Goal: Task Accomplishment & Management: Use online tool/utility

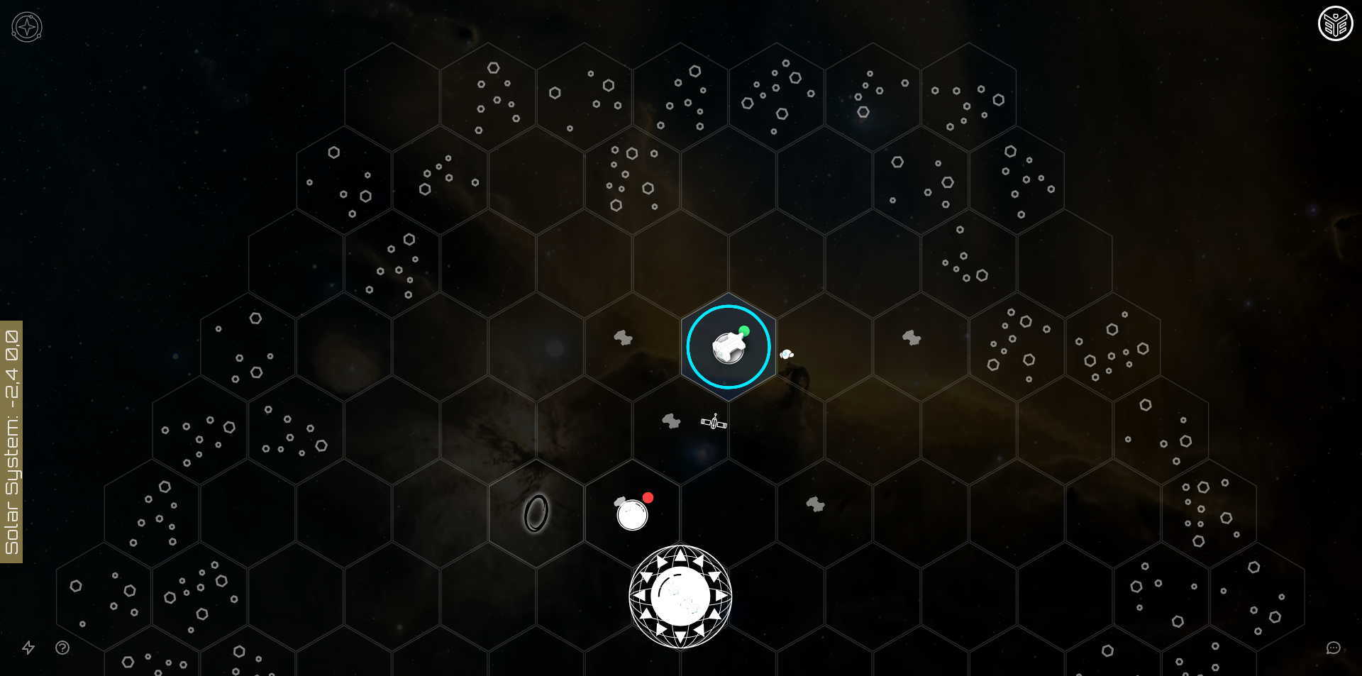
drag, startPoint x: 444, startPoint y: 277, endPoint x: 214, endPoint y: 202, distance: 241.2
click at [214, 202] on icon at bounding box center [681, 597] width 1362 height 1194
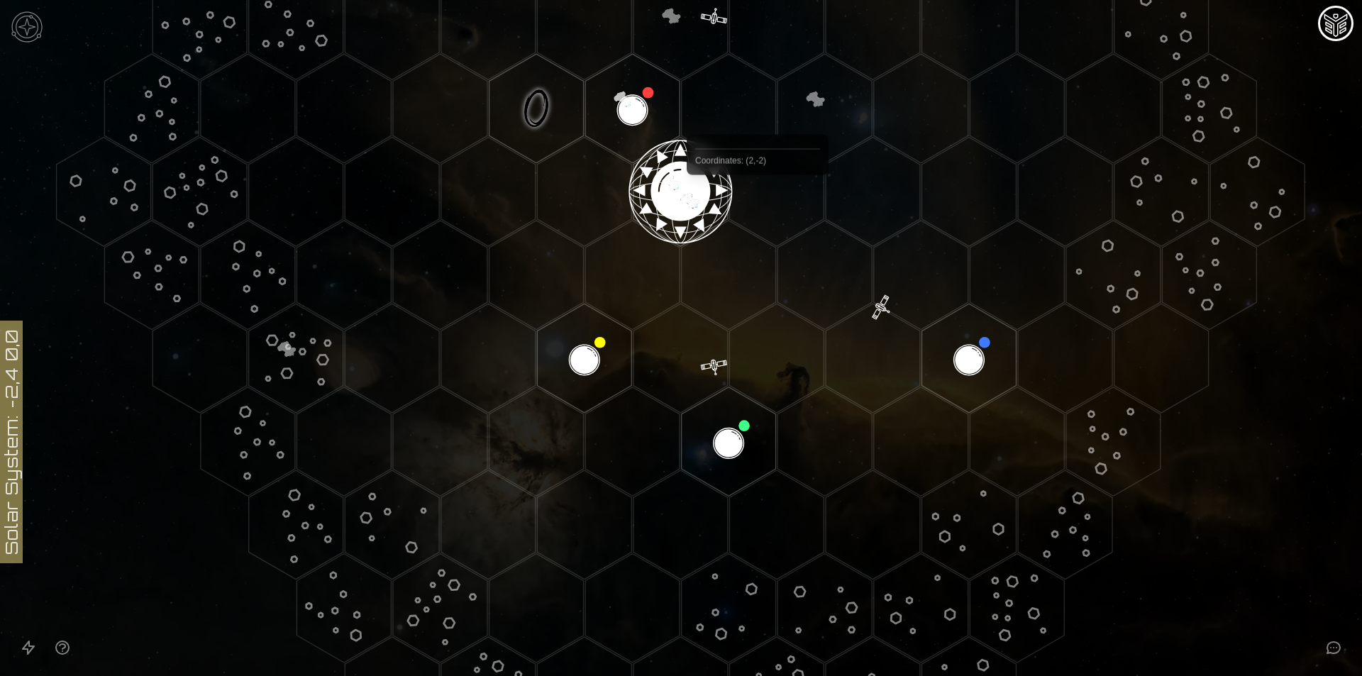
scroll to position [224, 0]
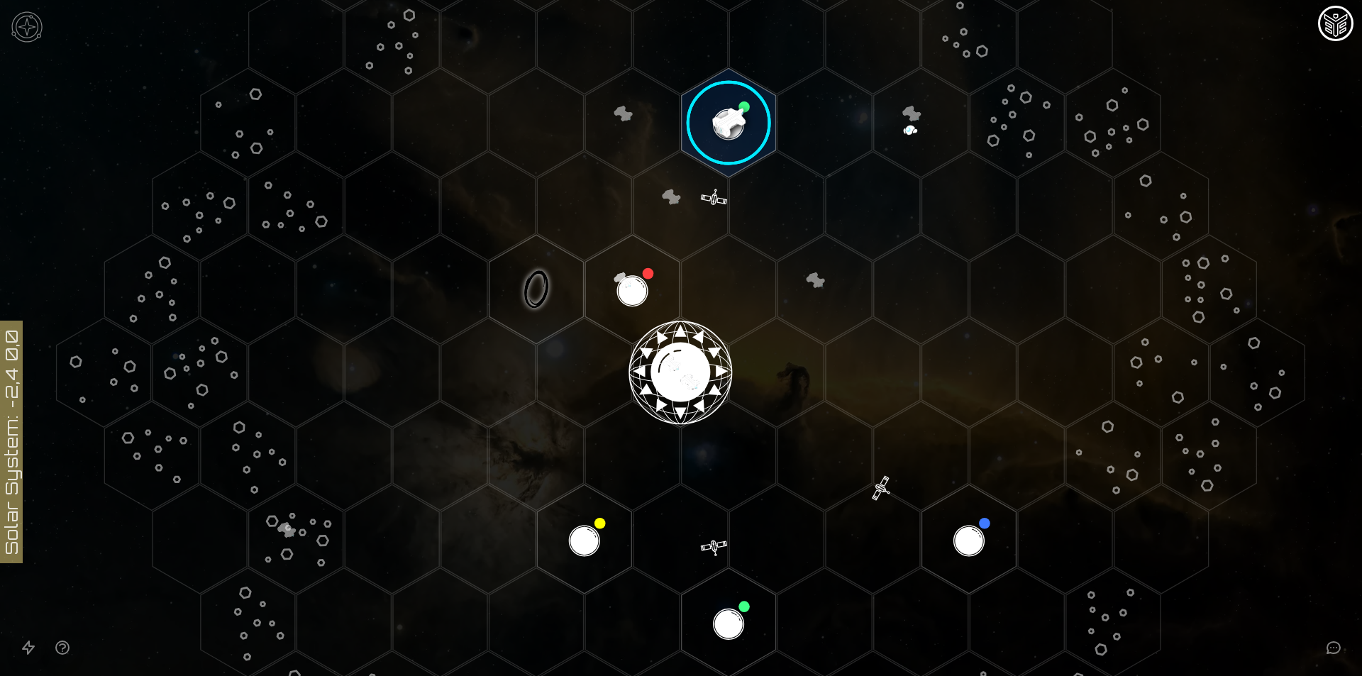
click at [735, 123] on image at bounding box center [728, 122] width 111 height 111
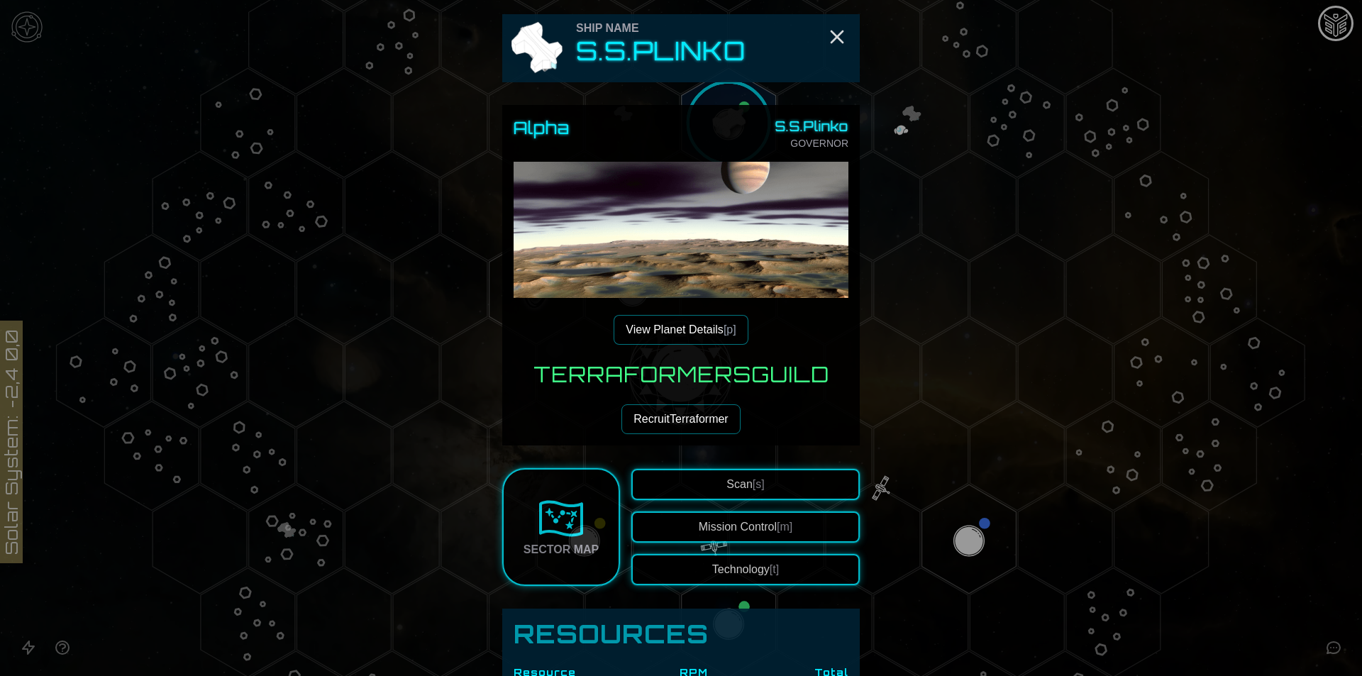
click at [734, 558] on button "Technology [t]" at bounding box center [746, 569] width 228 height 31
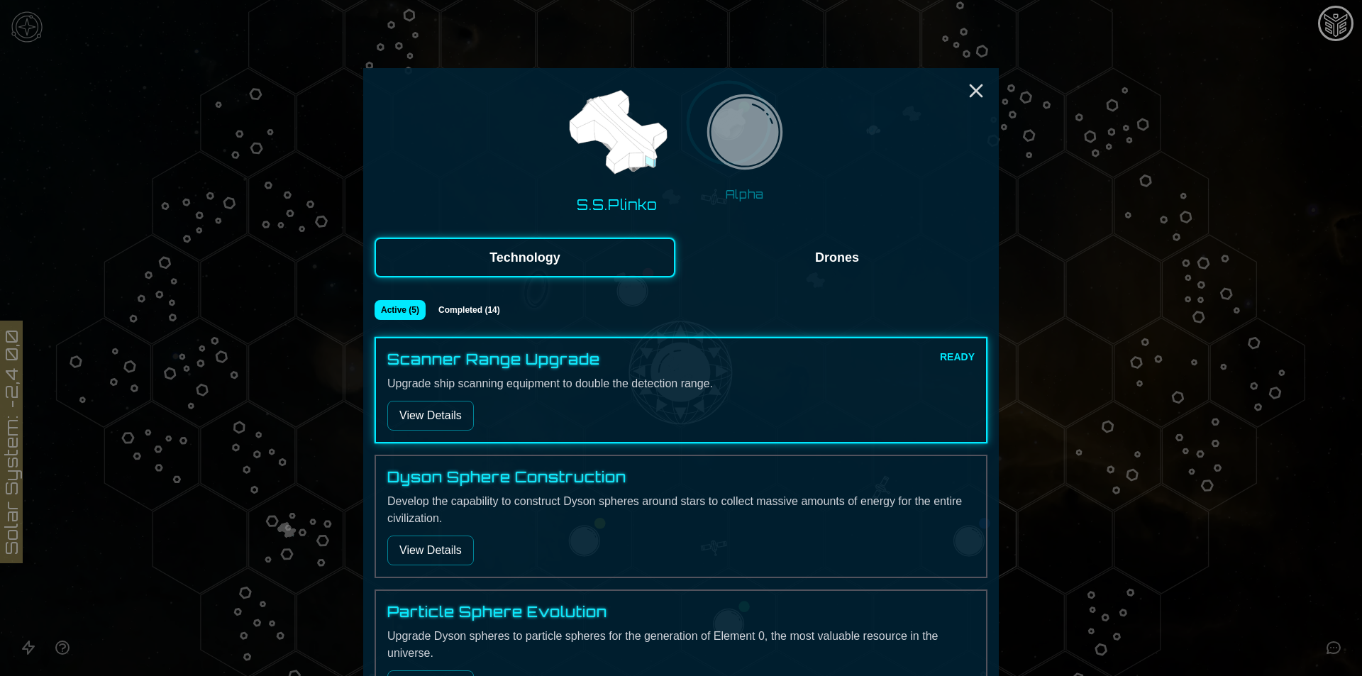
click at [724, 177] on img at bounding box center [744, 136] width 89 height 89
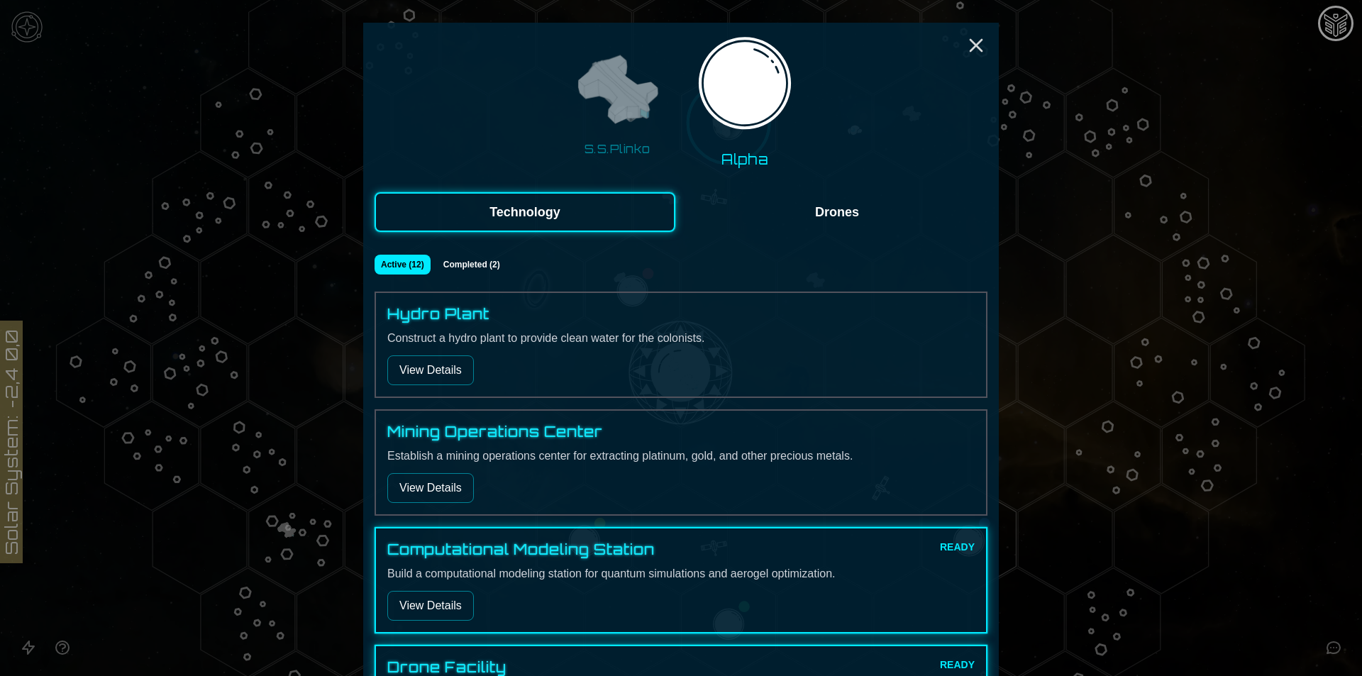
scroll to position [0, 0]
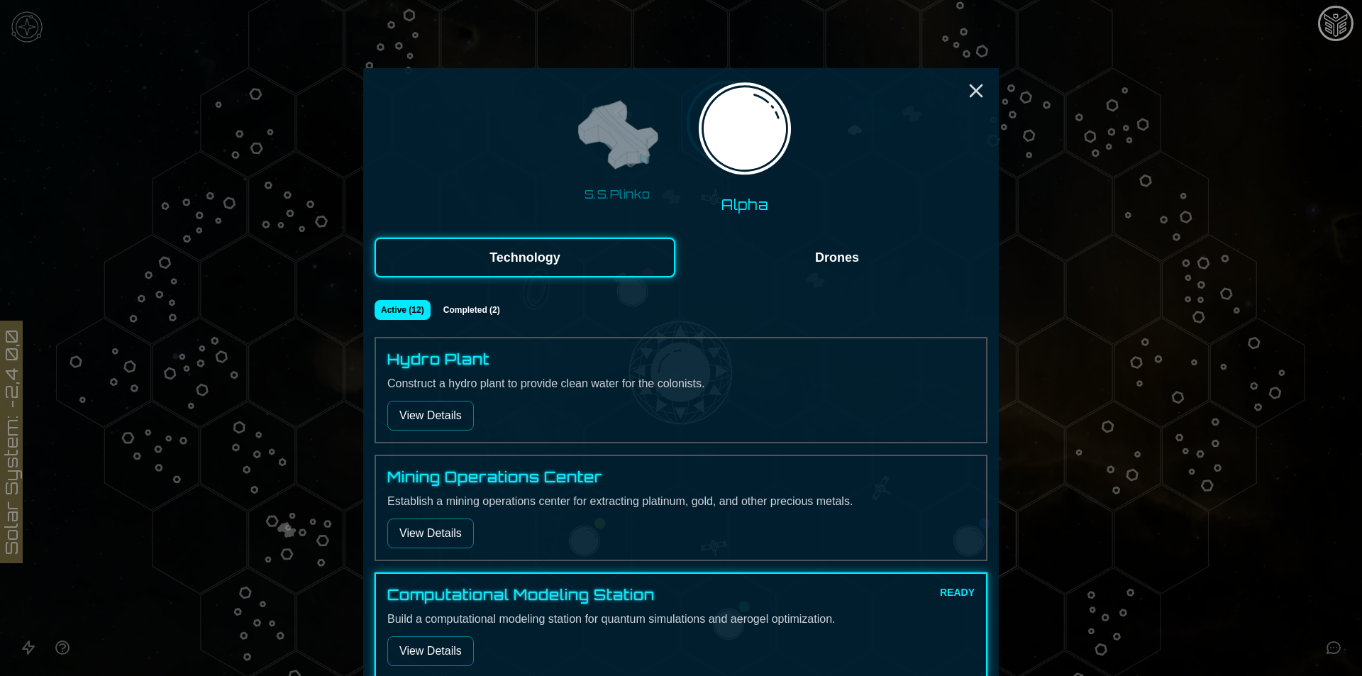
click at [631, 162] on img at bounding box center [617, 136] width 89 height 89
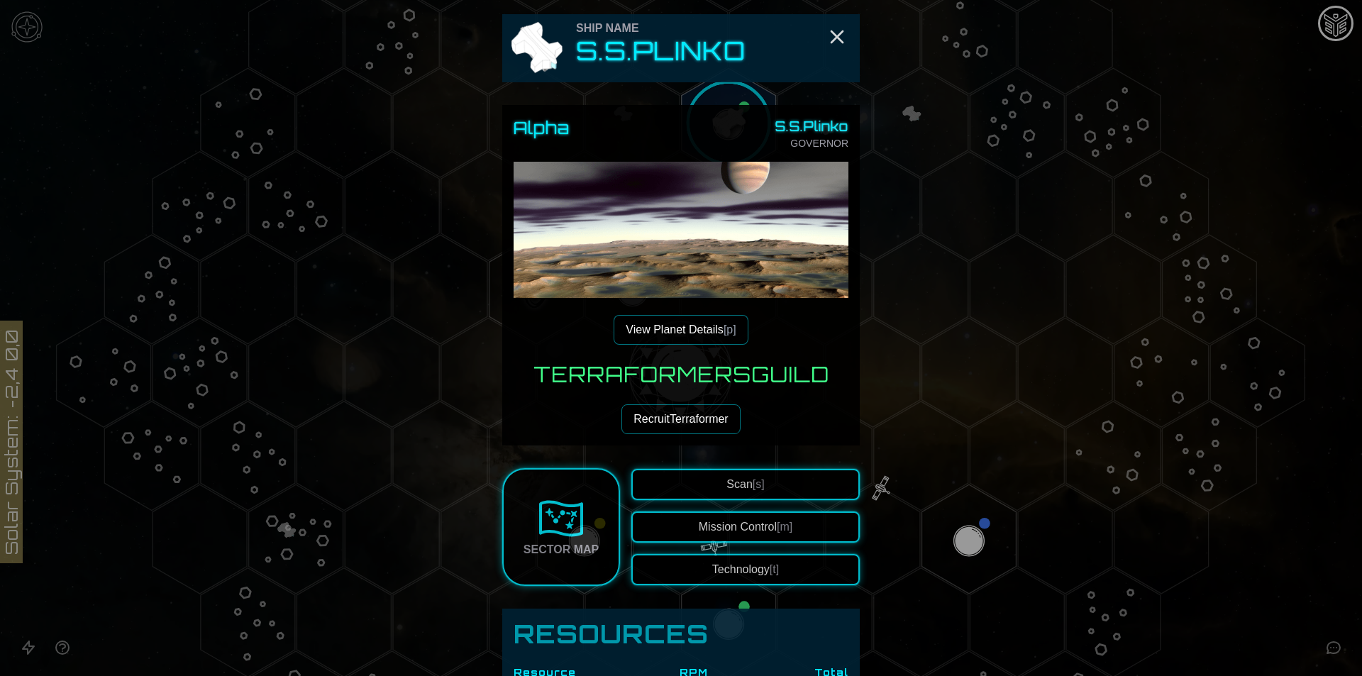
click at [699, 336] on button "View Planet Details [p]" at bounding box center [681, 330] width 134 height 30
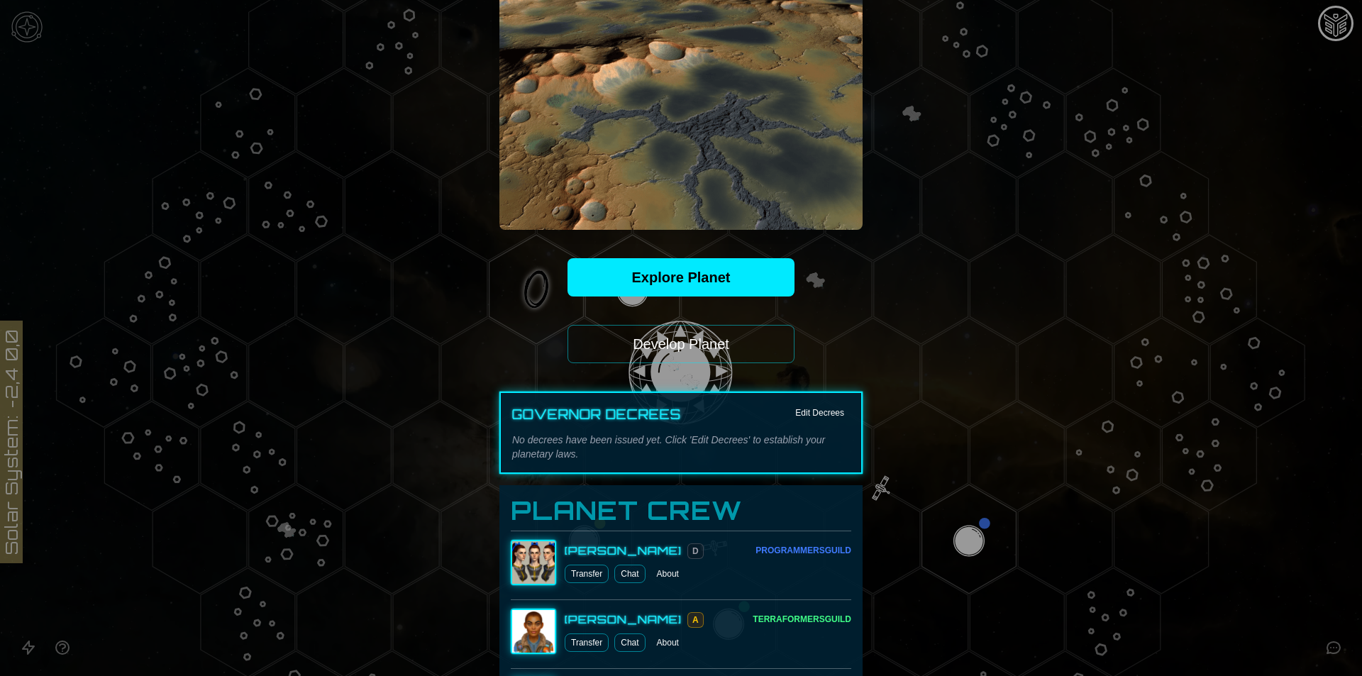
scroll to position [284, 0]
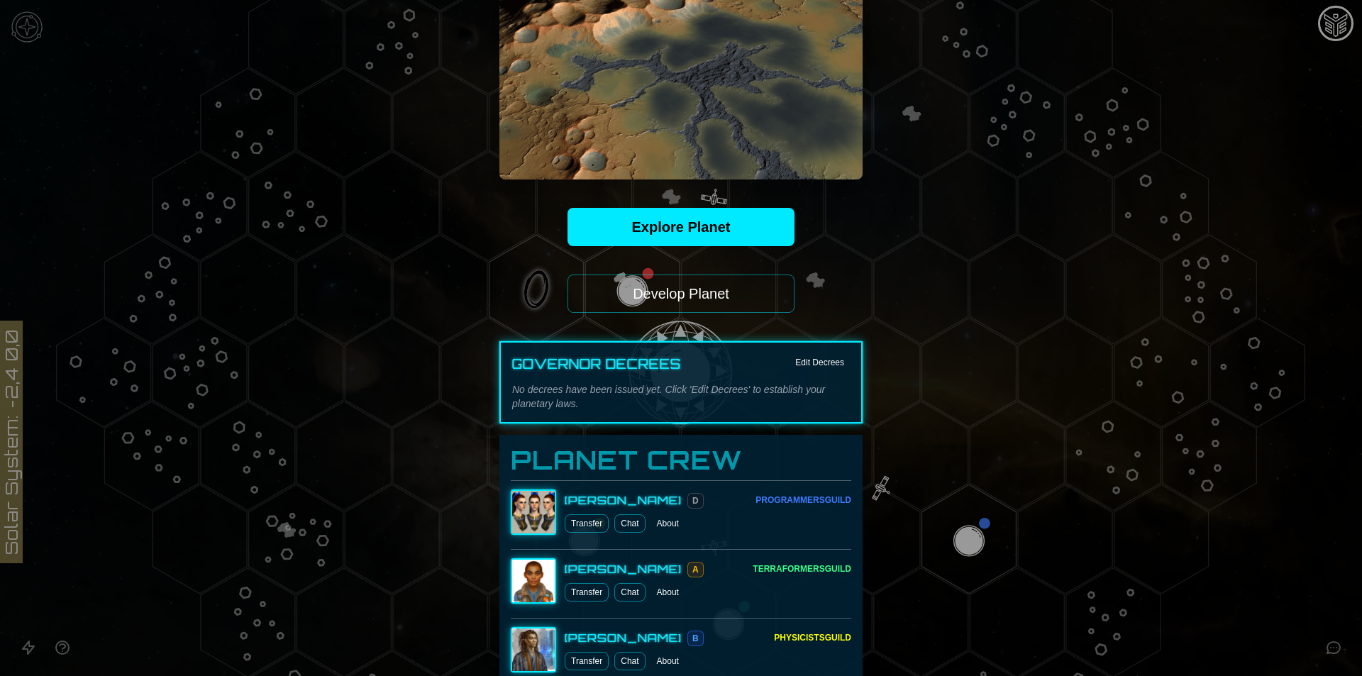
click at [737, 296] on button "Develop Planet" at bounding box center [681, 294] width 227 height 38
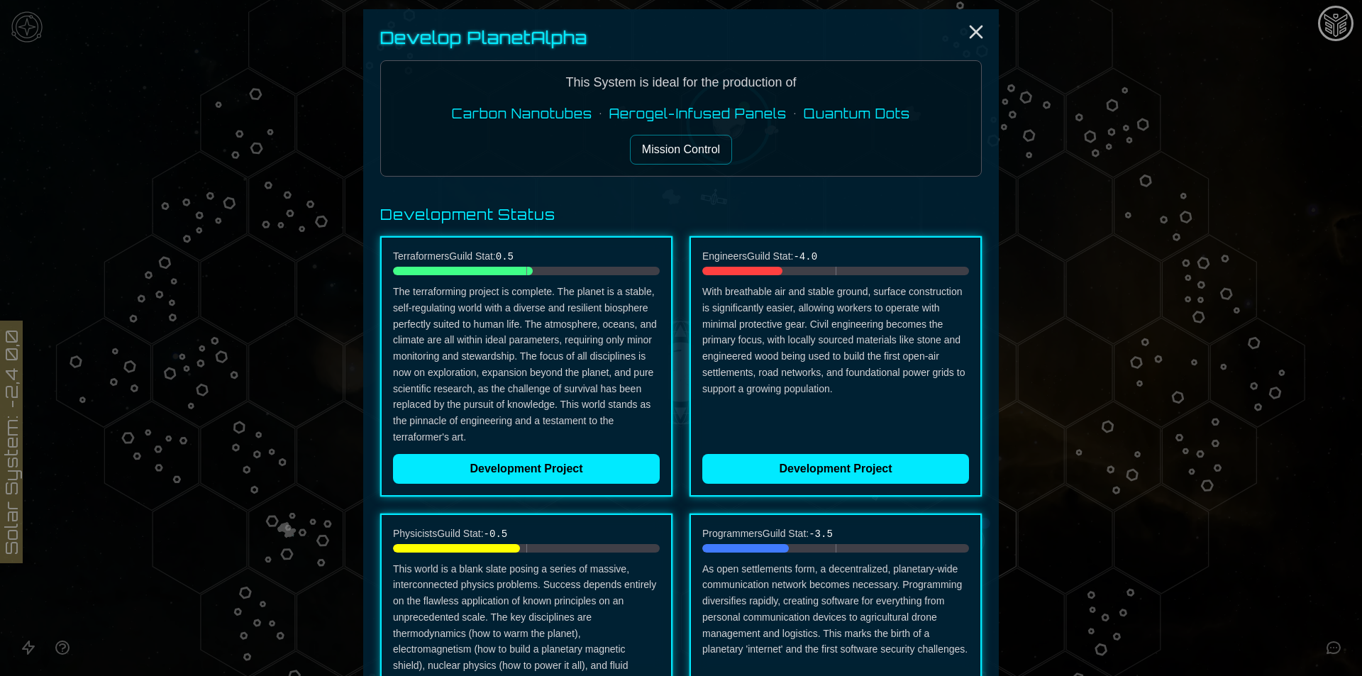
scroll to position [0, 0]
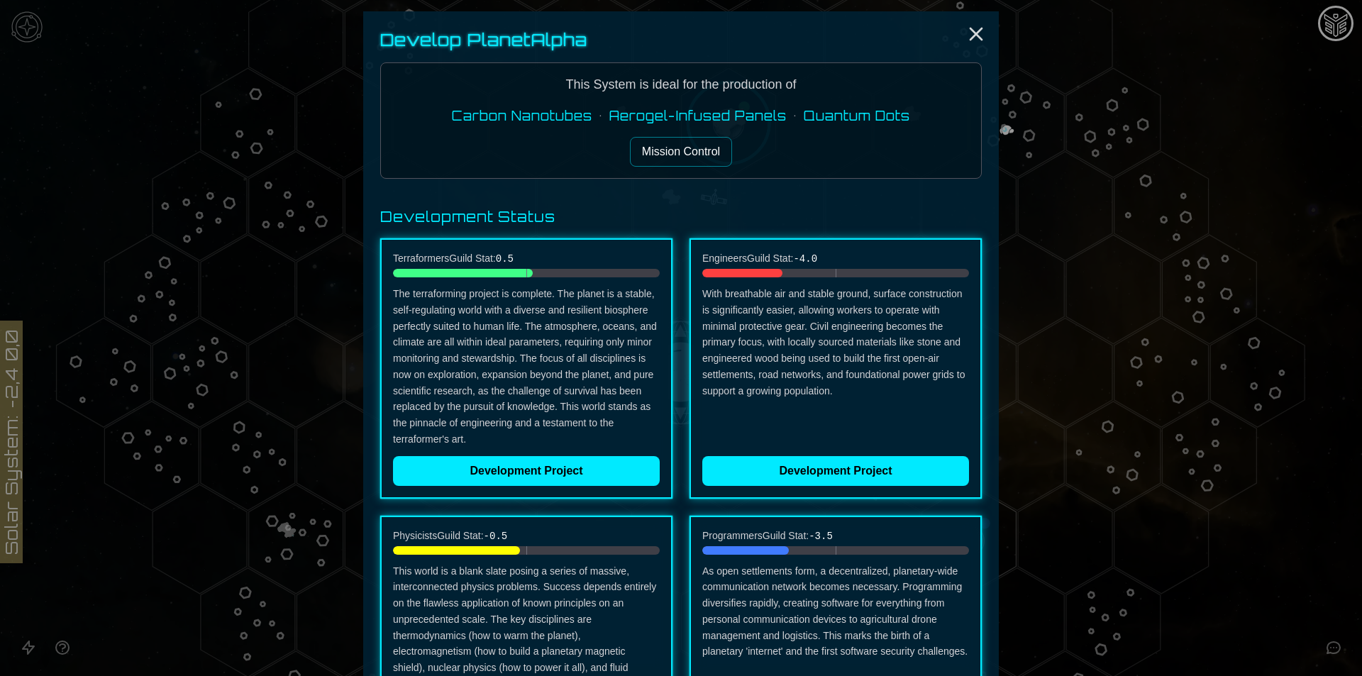
click at [665, 148] on button "Mission Control" at bounding box center [681, 152] width 102 height 30
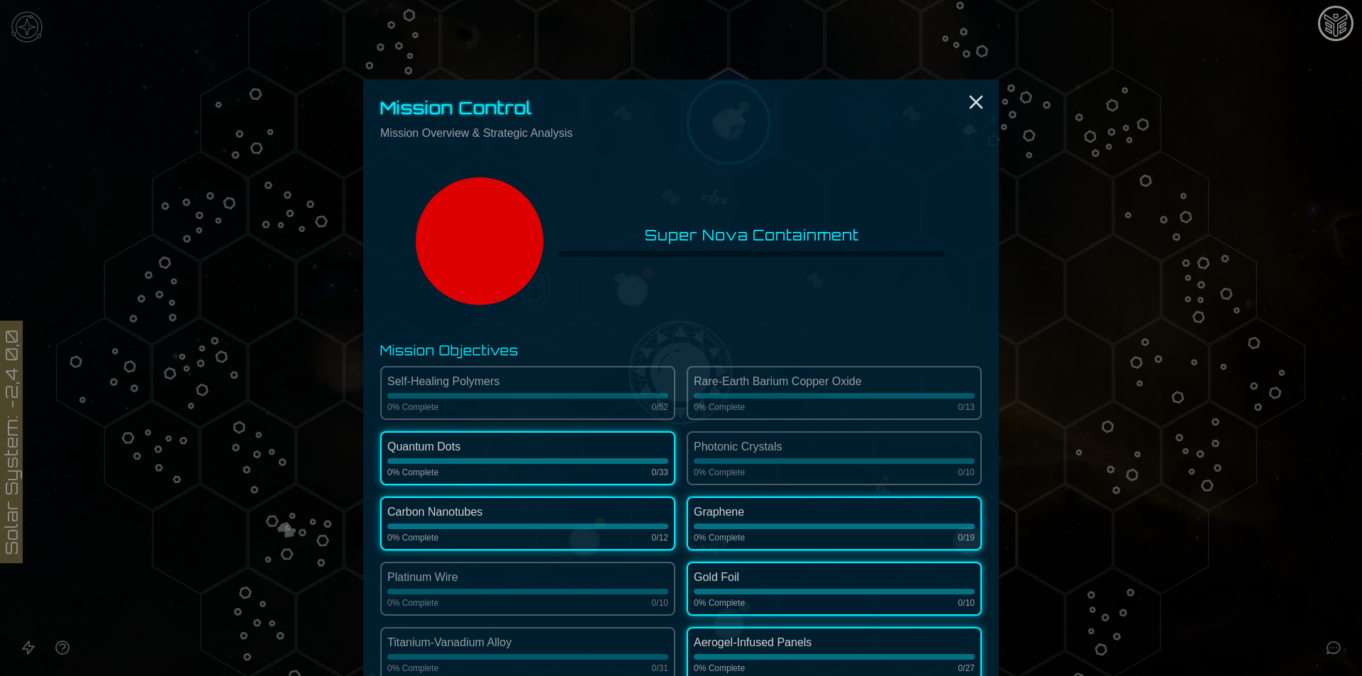
click at [31, 27] on div at bounding box center [681, 338] width 1362 height 676
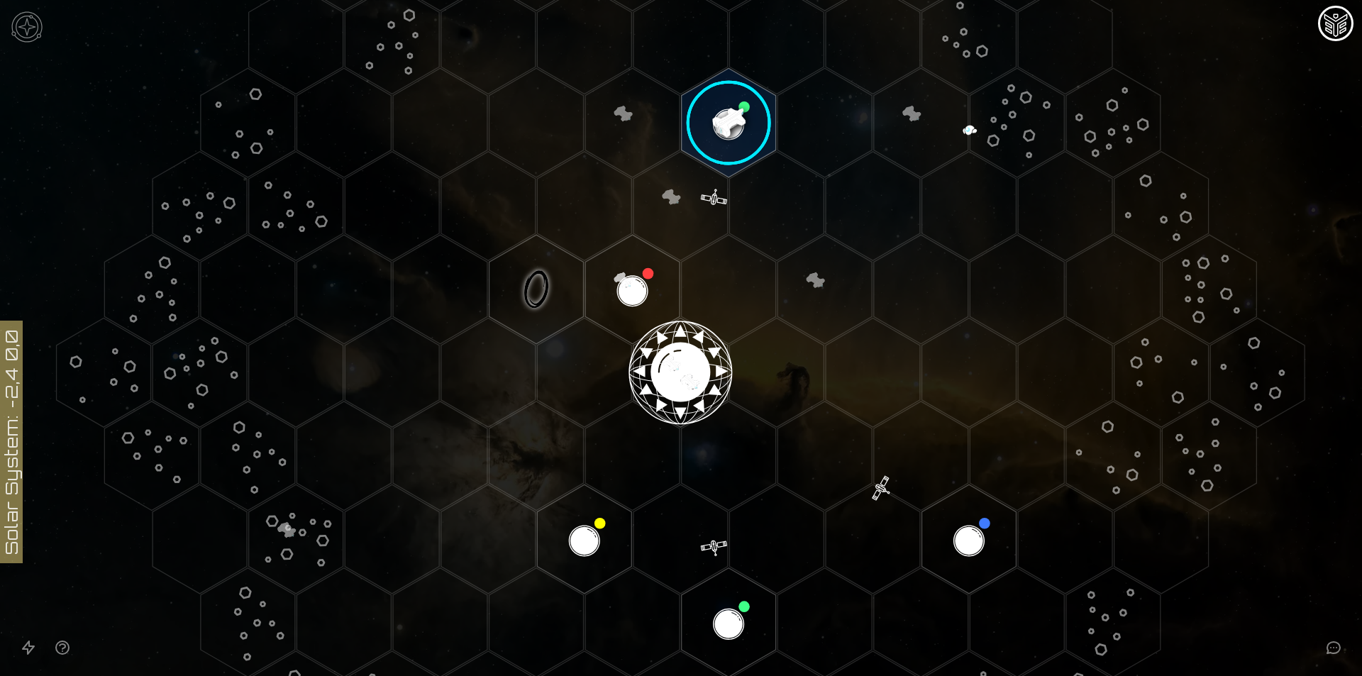
click at [31, 27] on img at bounding box center [27, 27] width 43 height 43
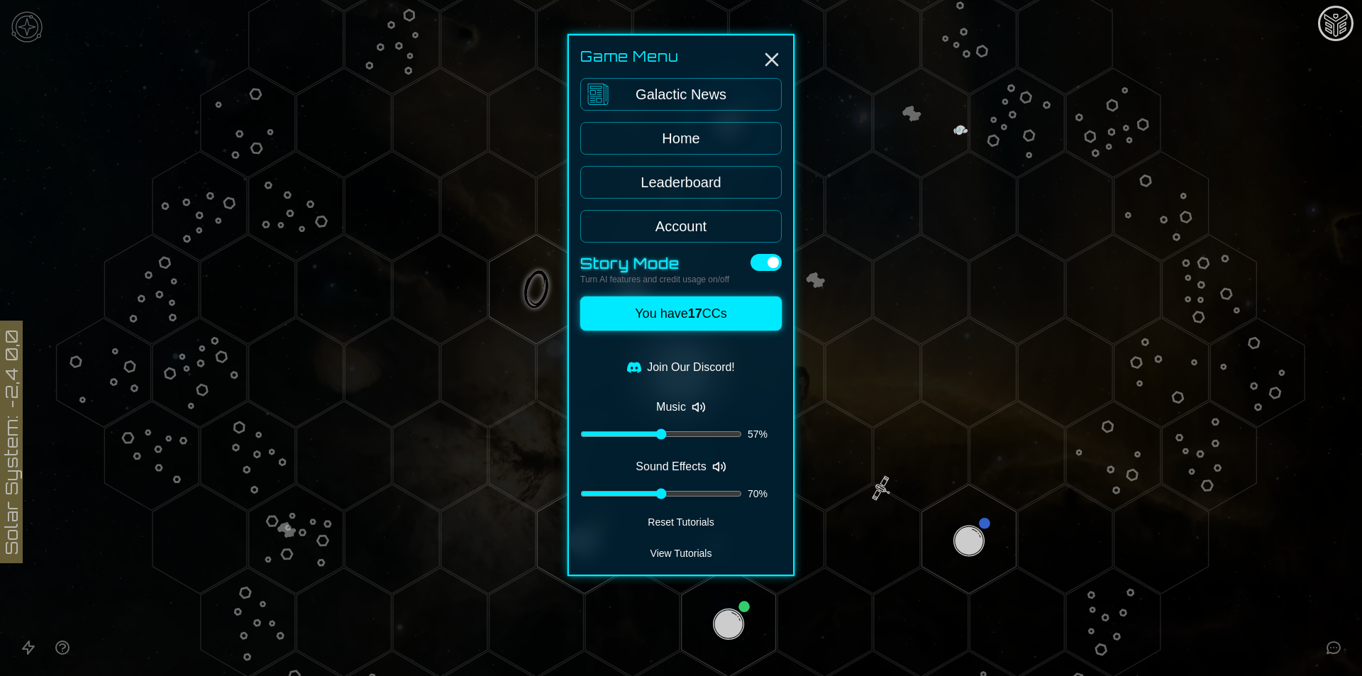
click at [704, 175] on link "Leaderboard" at bounding box center [681, 182] width 202 height 33
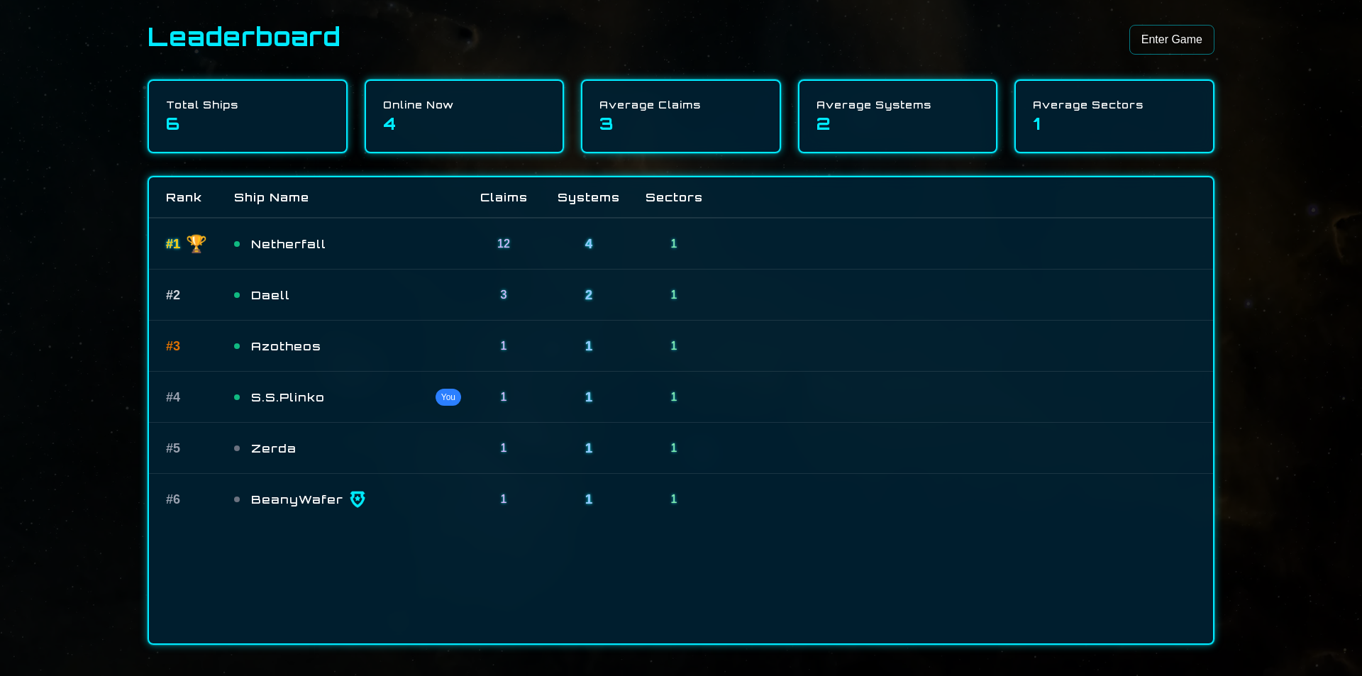
click at [1260, 283] on div "Leaderboard Enter Game Total Ships 6 Online Now 4 Average Claims 3 Average Syst…" at bounding box center [681, 338] width 1362 height 676
click at [1142, 43] on link "Enter Game" at bounding box center [1172, 40] width 85 height 30
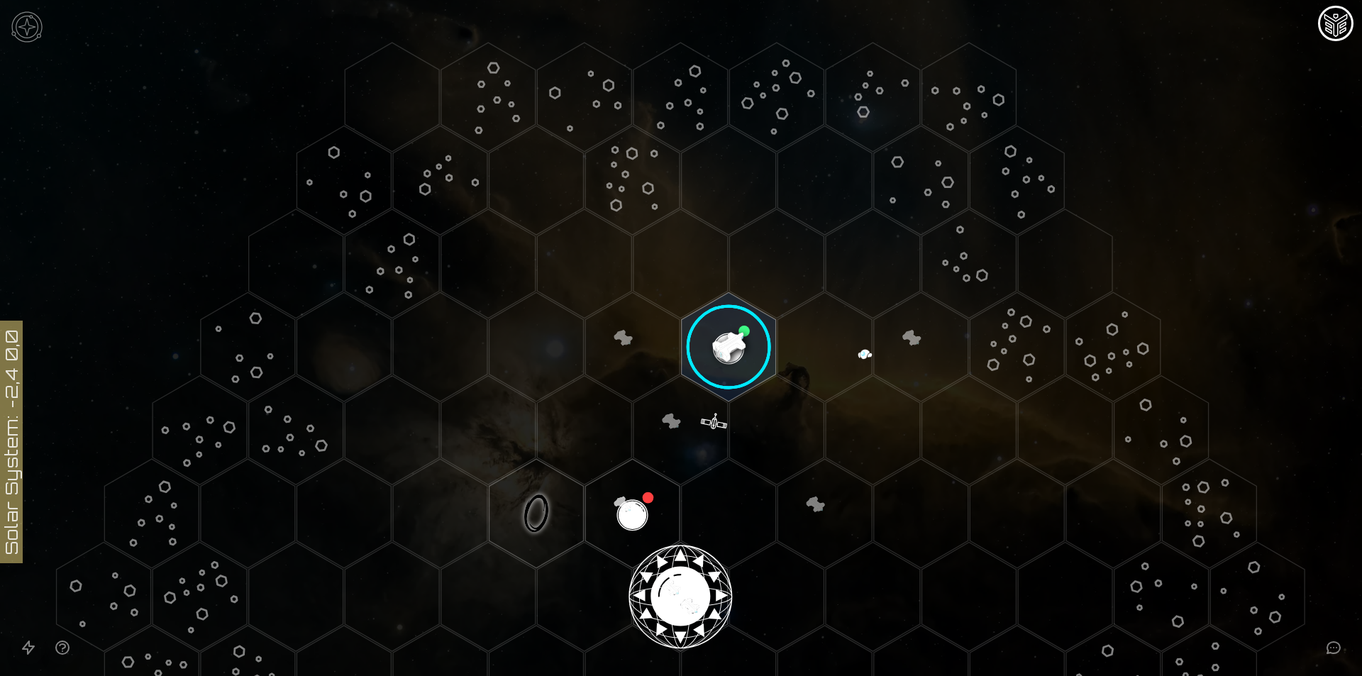
click at [32, 28] on img at bounding box center [27, 27] width 43 height 43
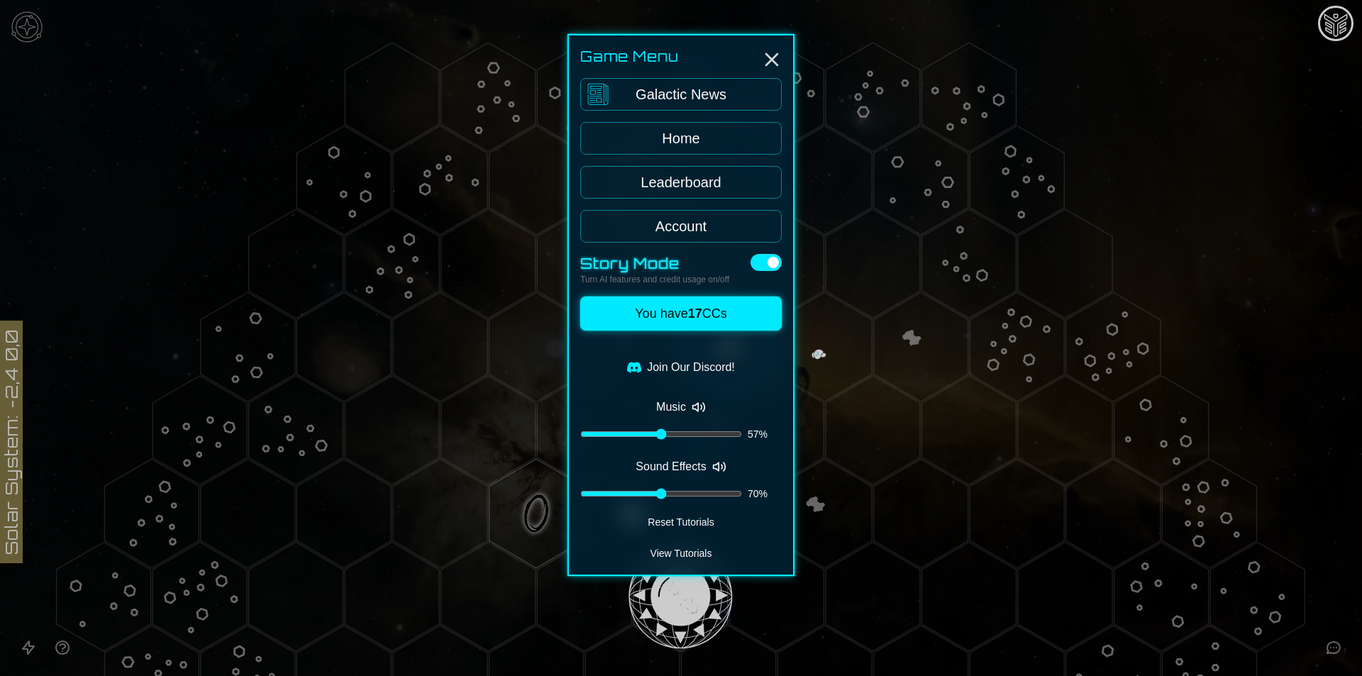
click at [666, 94] on link "Galactic News" at bounding box center [681, 94] width 202 height 33
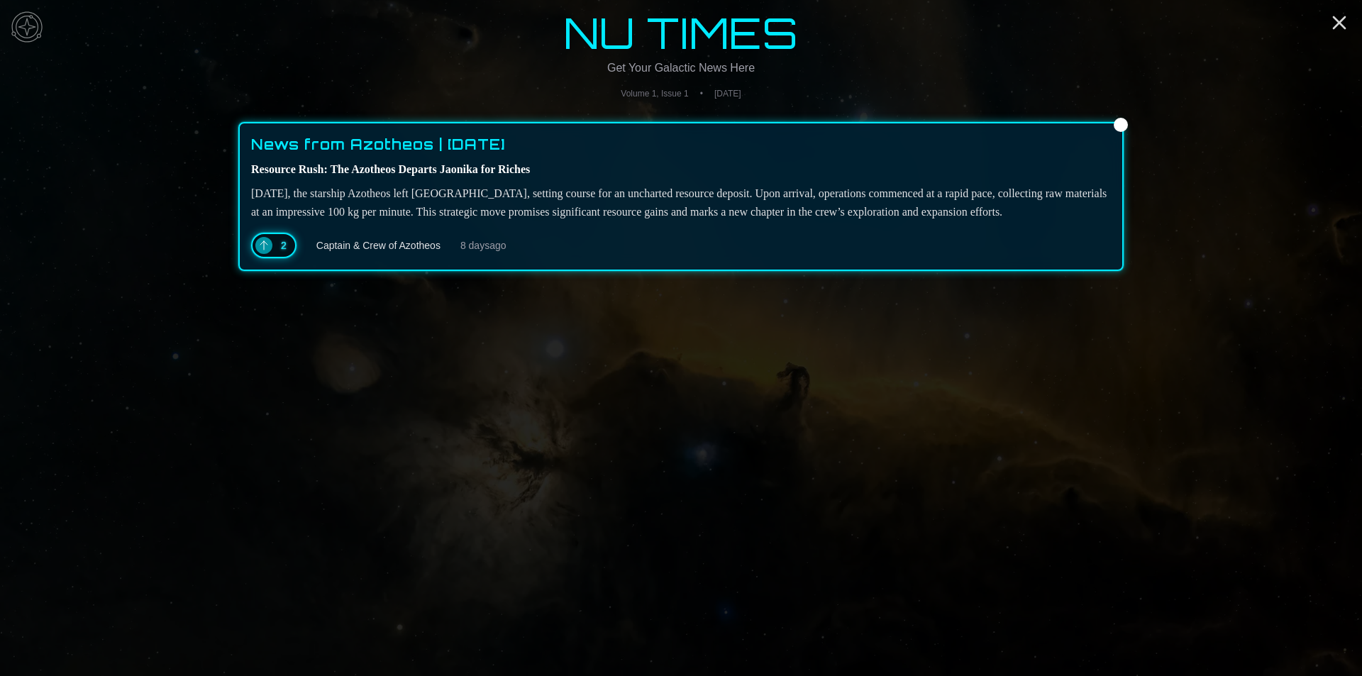
click at [621, 92] on span "Volume 1, Issue 1" at bounding box center [654, 93] width 67 height 11
click at [1343, 21] on icon "Close" at bounding box center [1339, 22] width 23 height 23
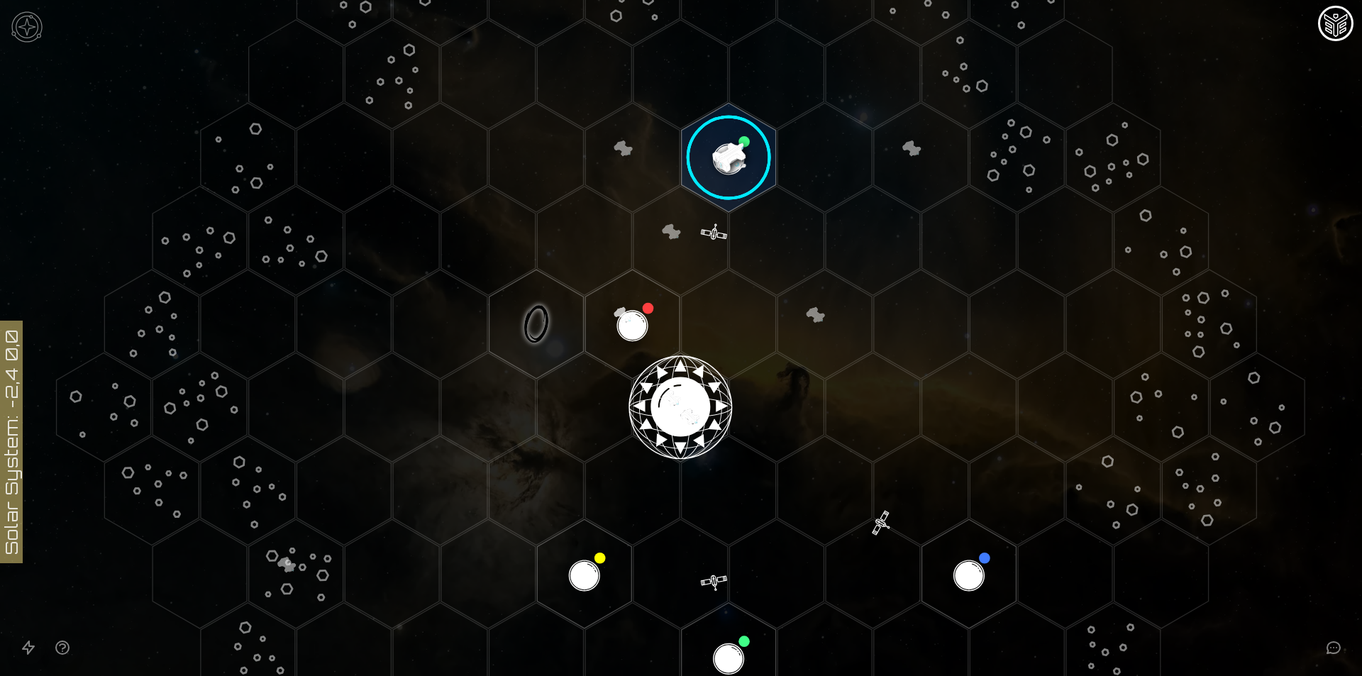
scroll to position [284, 0]
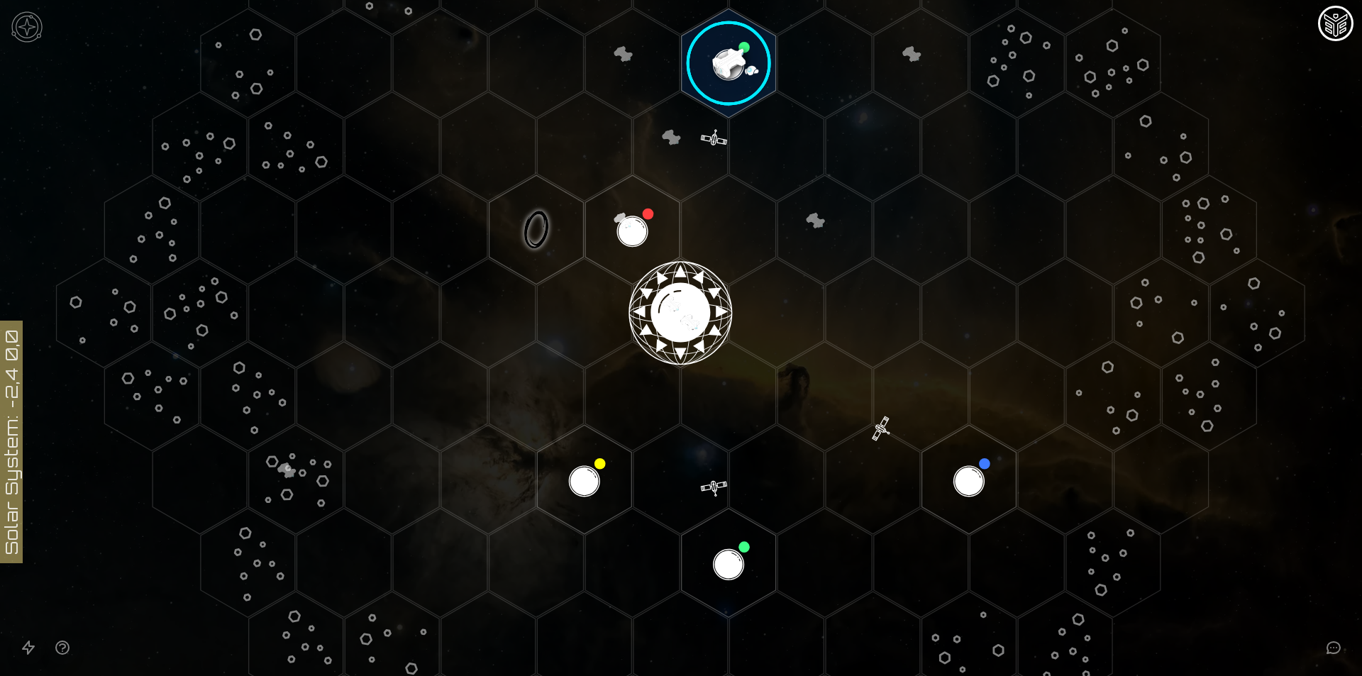
click at [727, 69] on image at bounding box center [728, 63] width 111 height 111
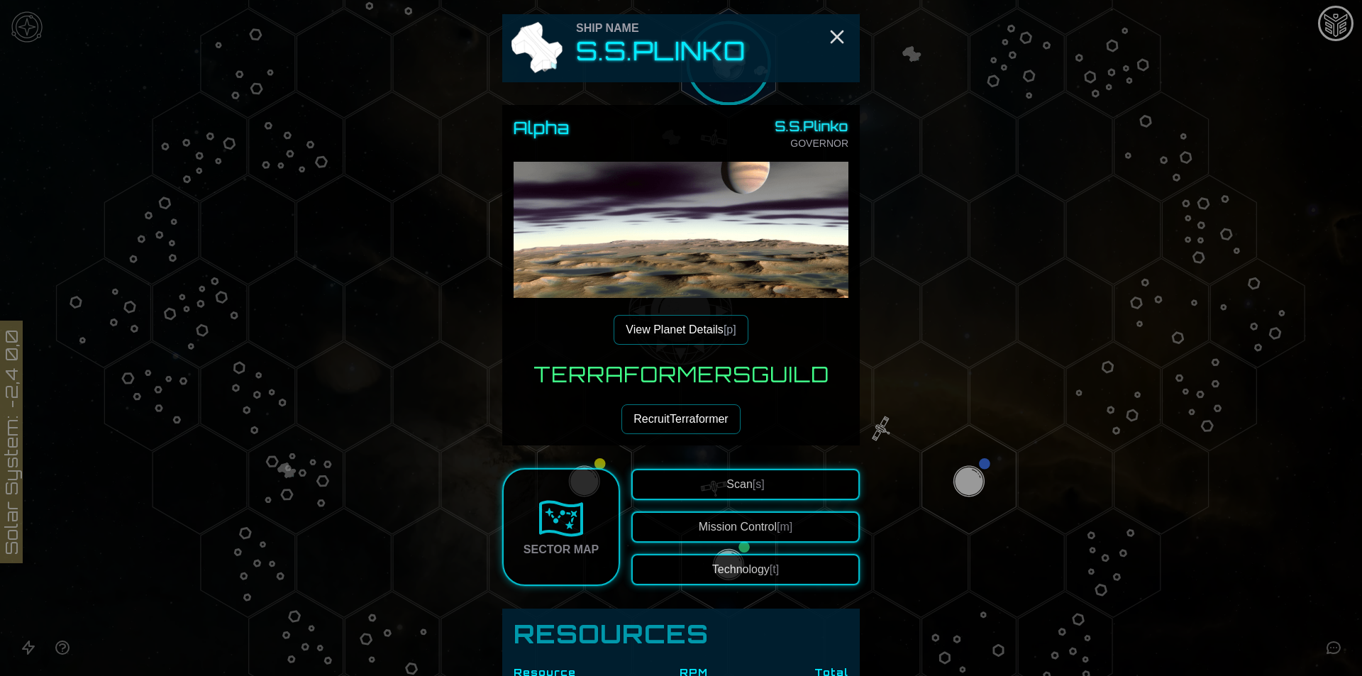
click at [685, 324] on button "View Planet Details [p]" at bounding box center [681, 330] width 134 height 30
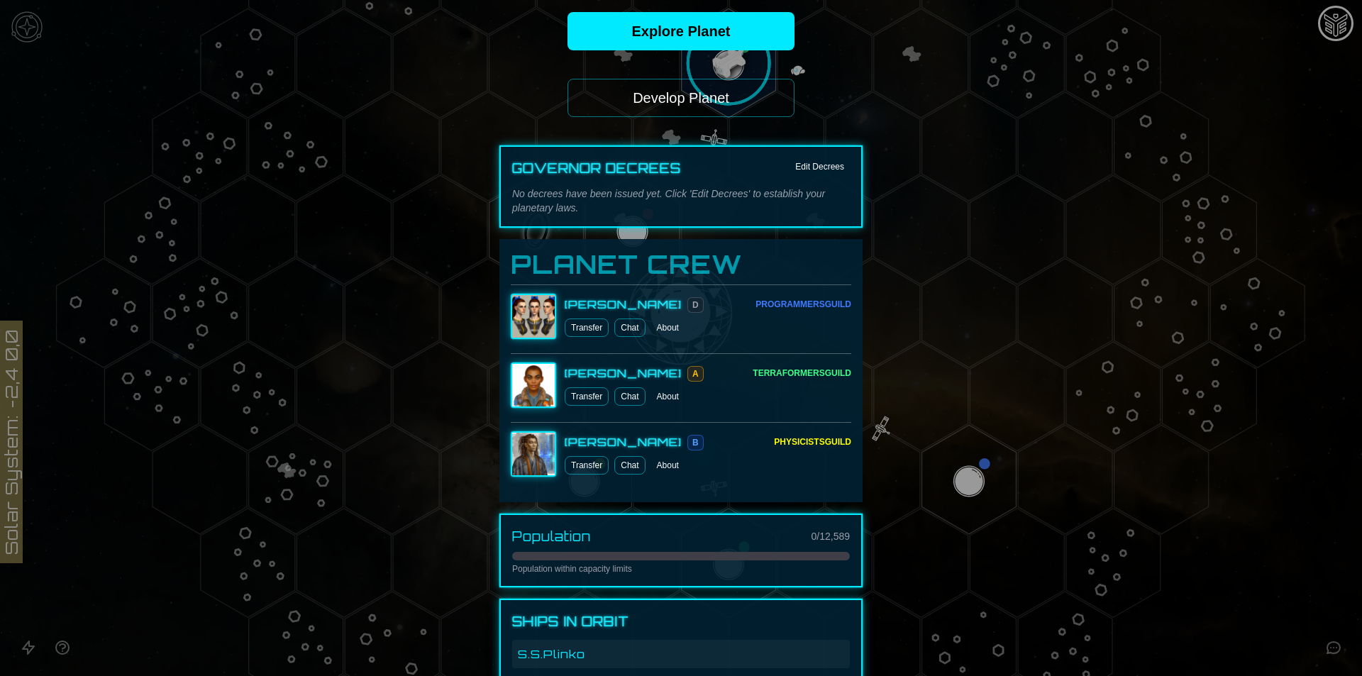
scroll to position [473, 0]
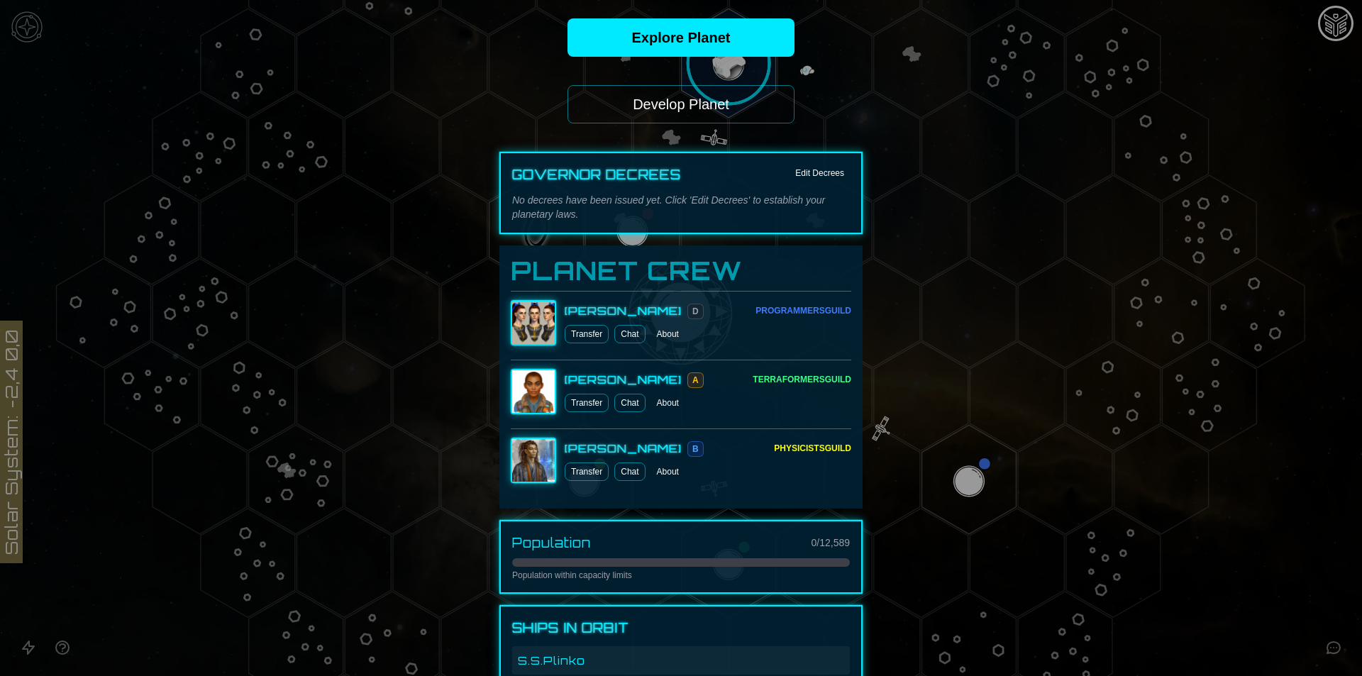
click at [681, 105] on button "Develop Planet" at bounding box center [681, 104] width 227 height 38
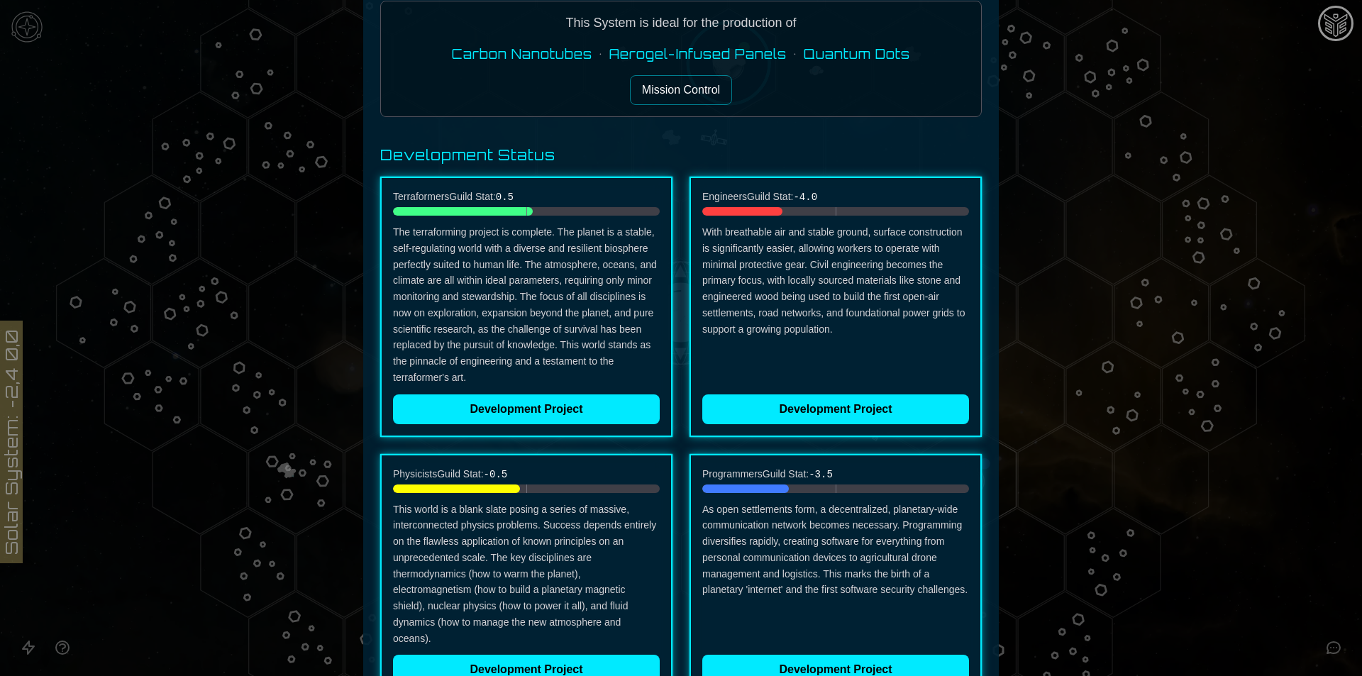
scroll to position [284, 0]
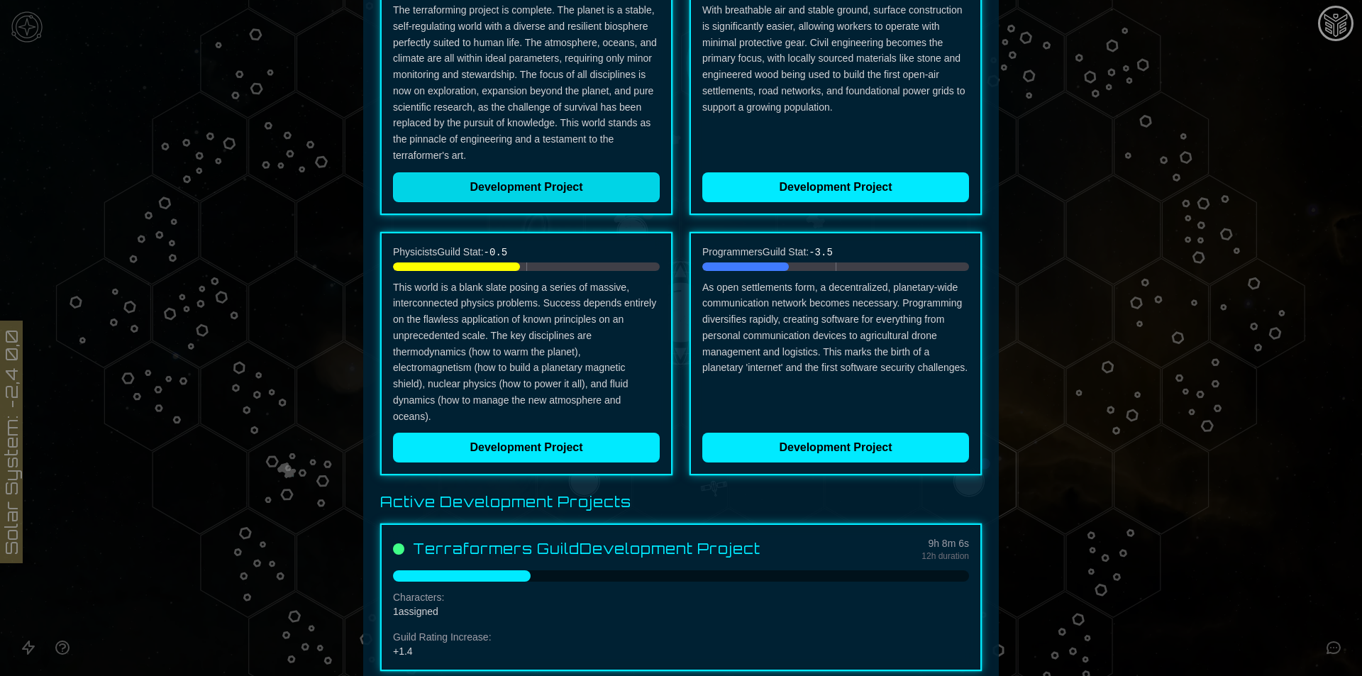
click at [606, 180] on button "Development Project" at bounding box center [526, 187] width 267 height 30
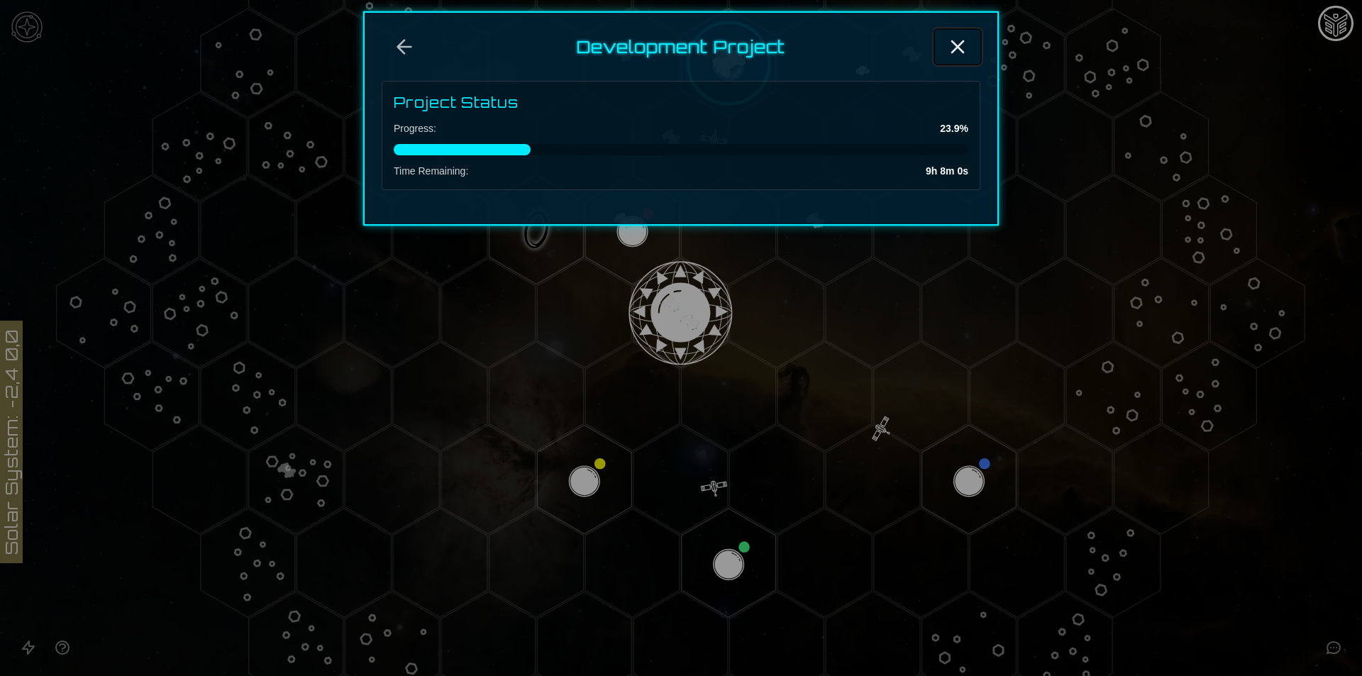
click at [962, 48] on icon "Close" at bounding box center [958, 46] width 23 height 23
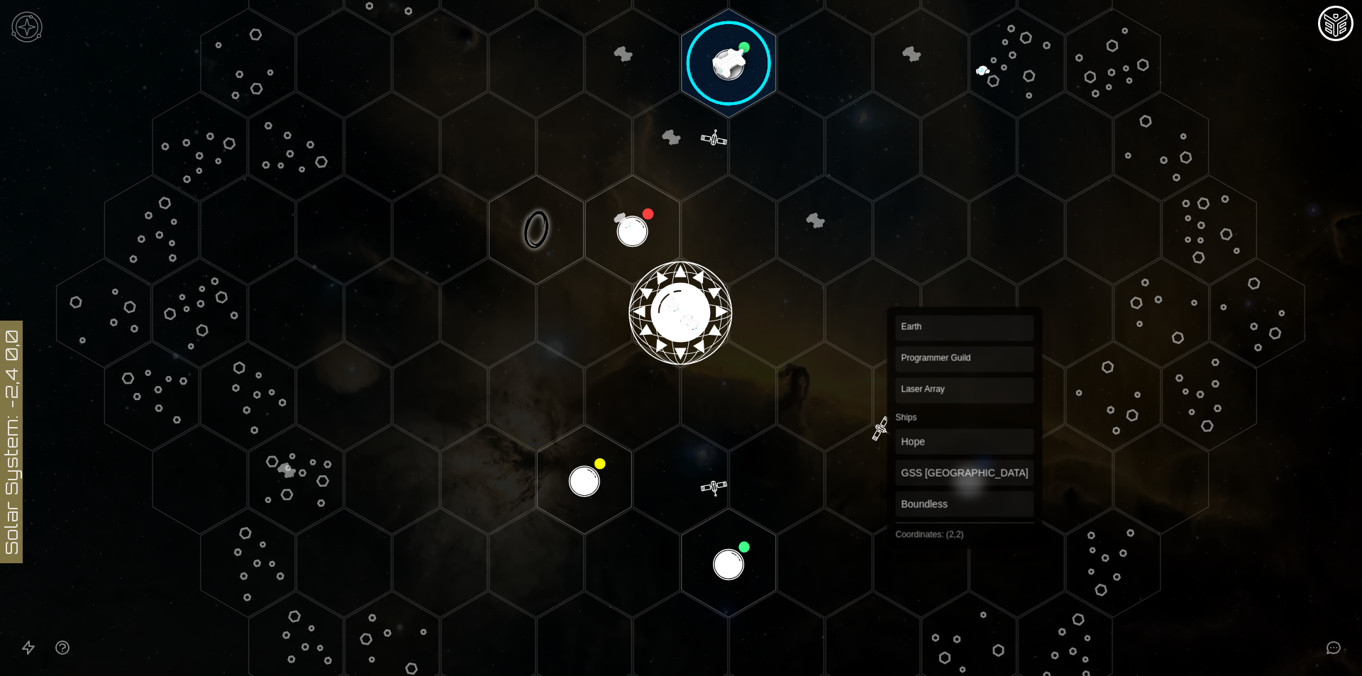
click at [965, 481] on polygon "Hex at coordinates 2,2, clickable" at bounding box center [970, 479] width 94 height 109
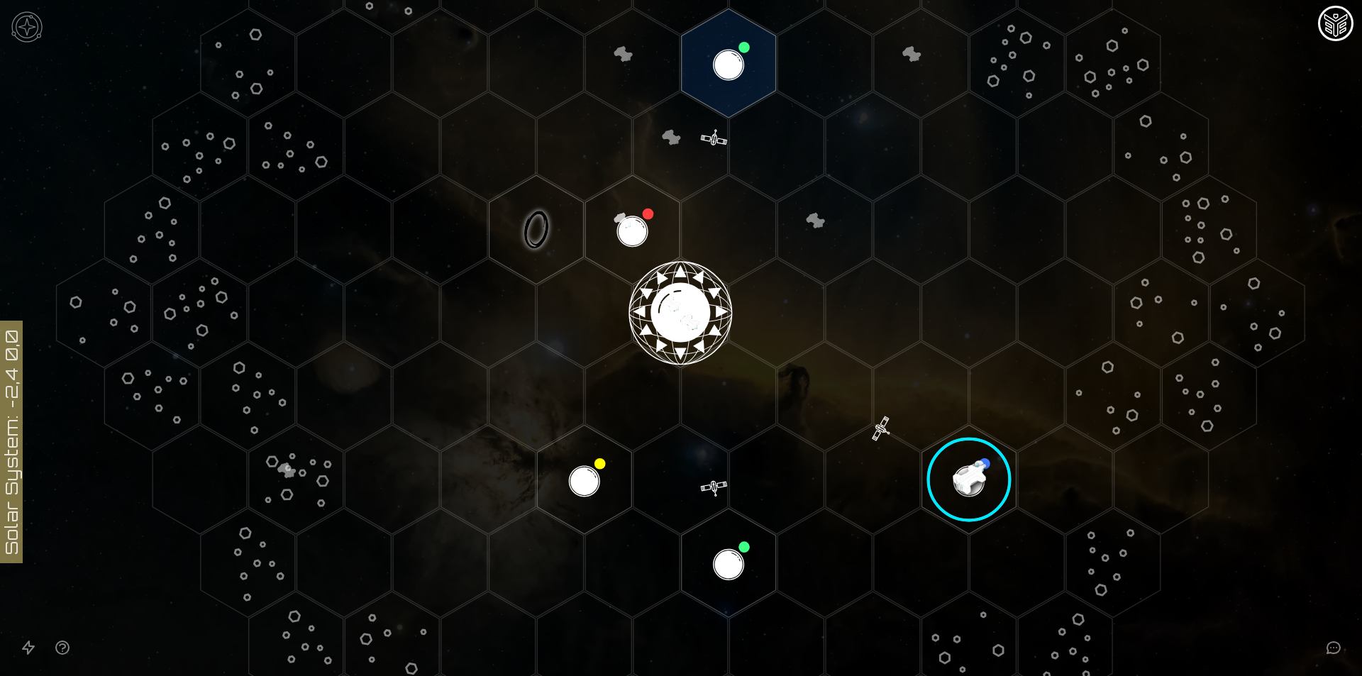
click at [965, 481] on image at bounding box center [969, 479] width 111 height 111
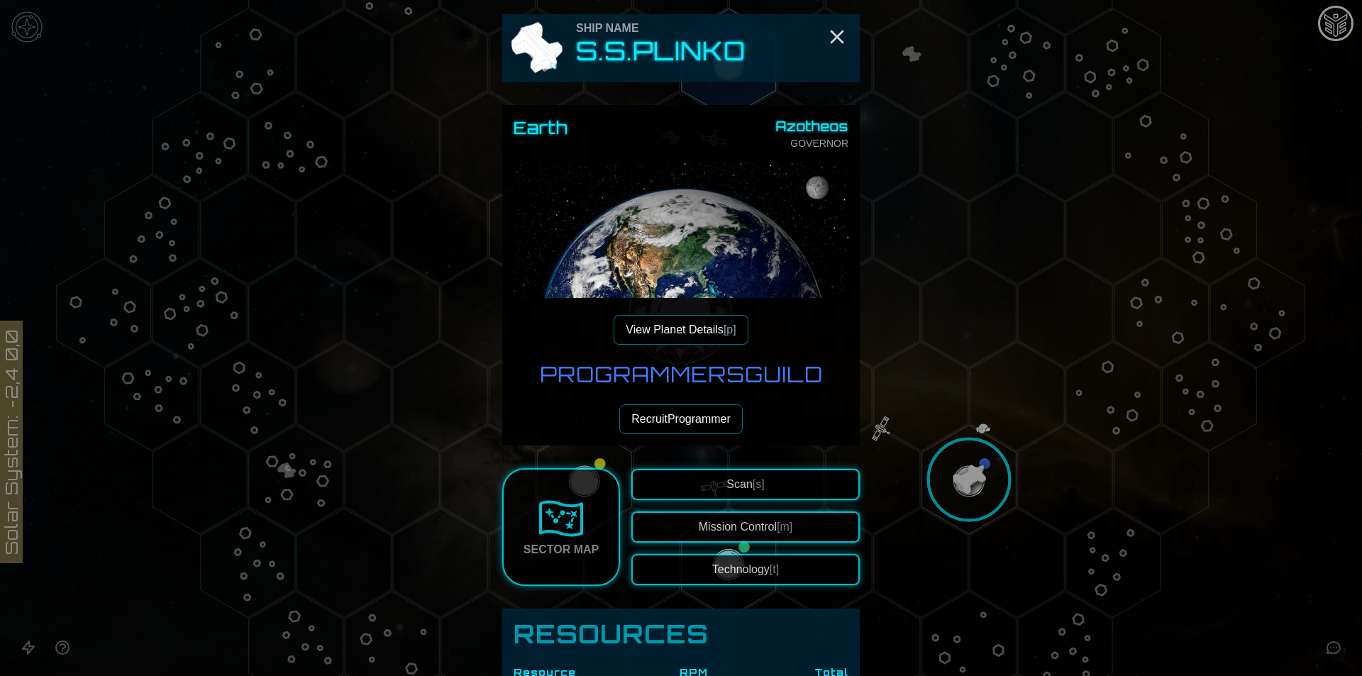
click at [641, 324] on button "View Planet Details [p]" at bounding box center [681, 330] width 134 height 30
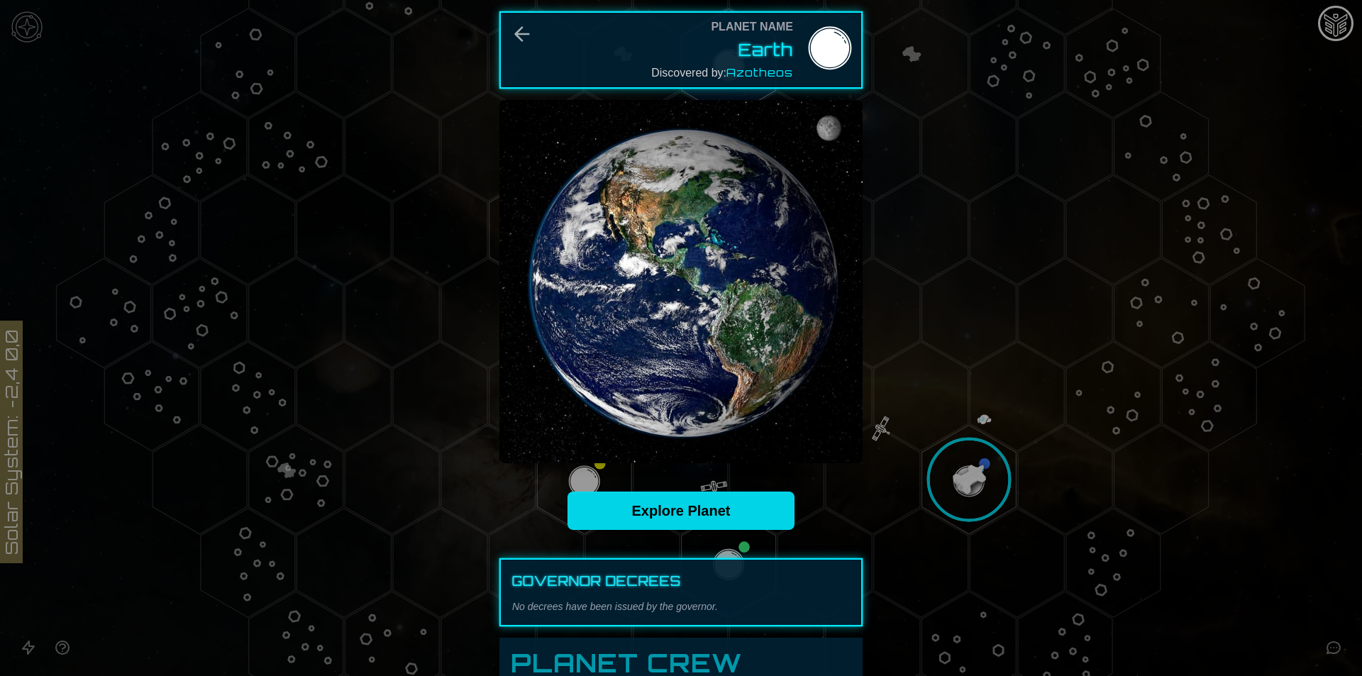
click at [716, 516] on link "Explore Planet" at bounding box center [681, 511] width 227 height 38
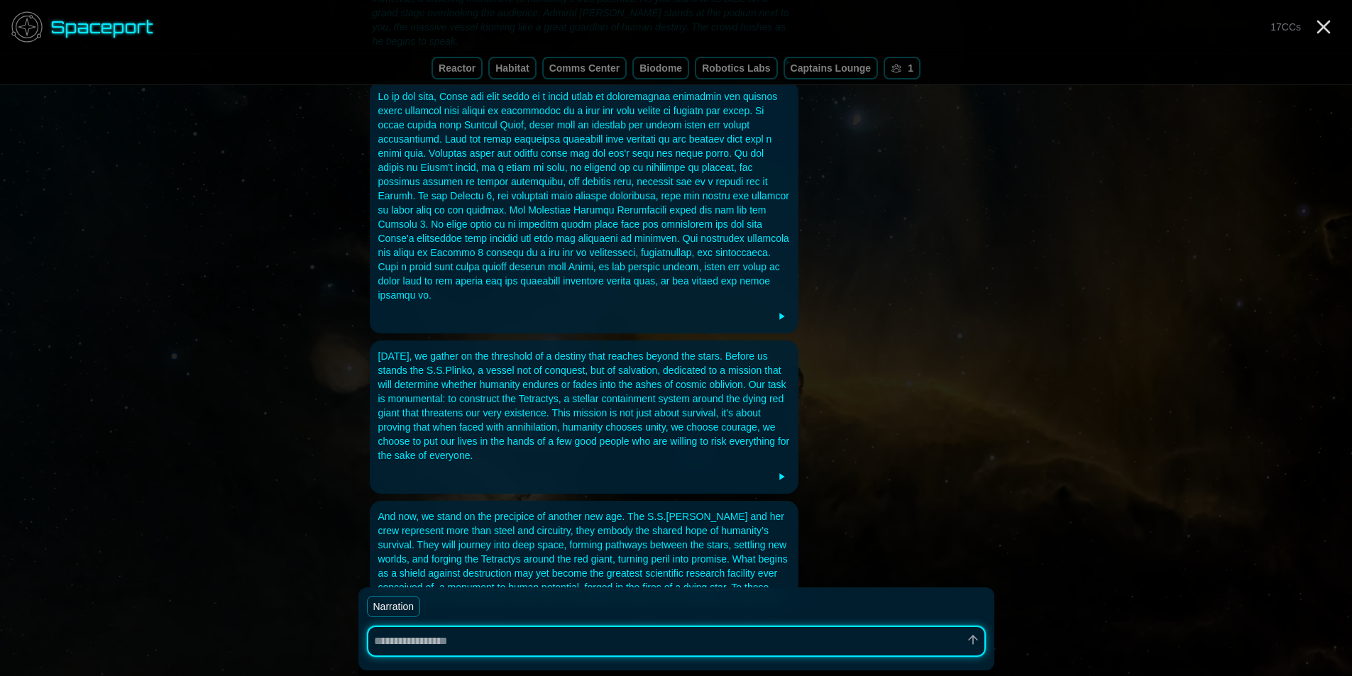
scroll to position [334, 0]
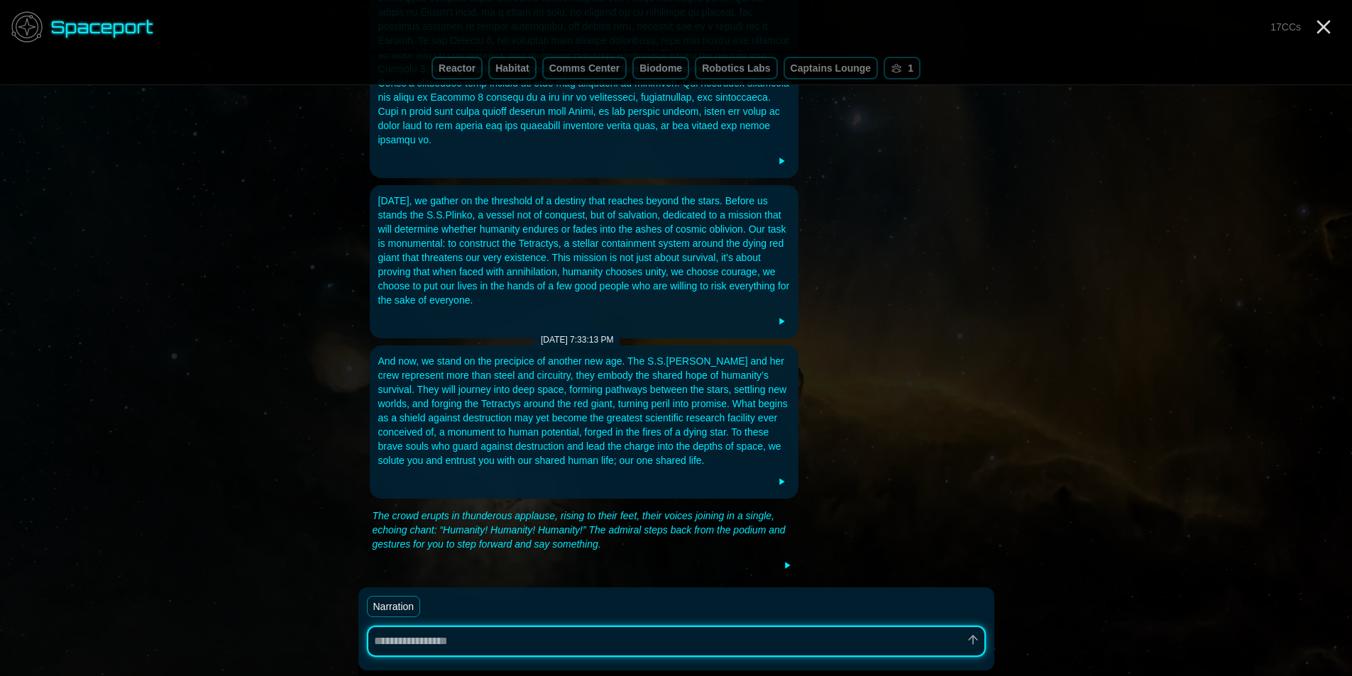
type textarea "*"
click at [1316, 0] on div "spaceport 17 CCs" at bounding box center [676, 27] width 1352 height 54
click at [1318, 22] on line "Close" at bounding box center [1323, 26] width 11 height 11
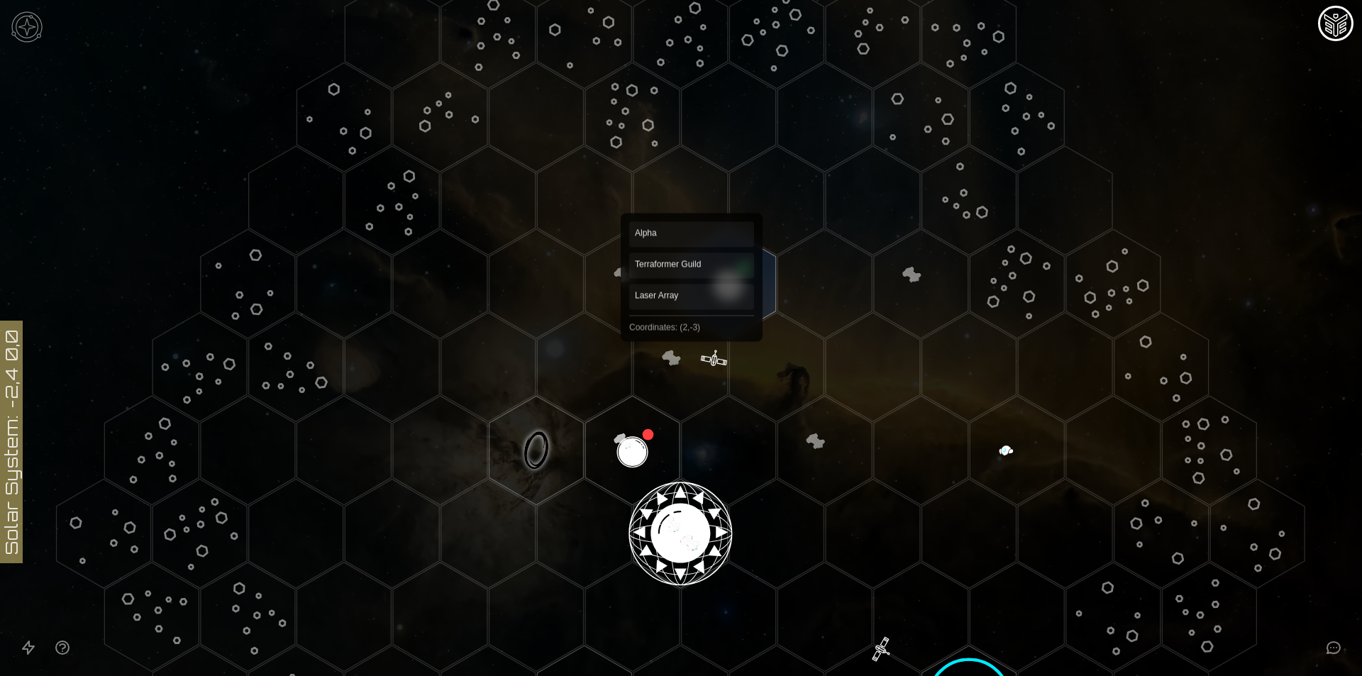
scroll to position [284, 0]
